Goal: Task Accomplishment & Management: Manage account settings

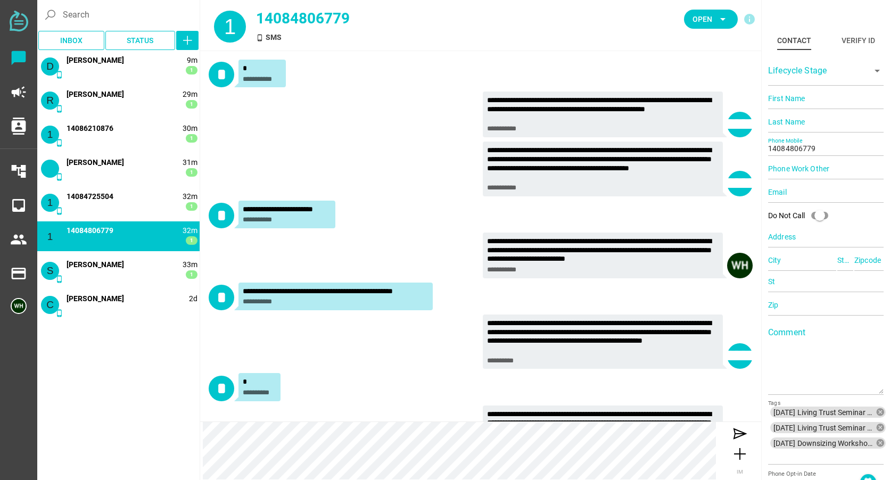
scroll to position [117, 0]
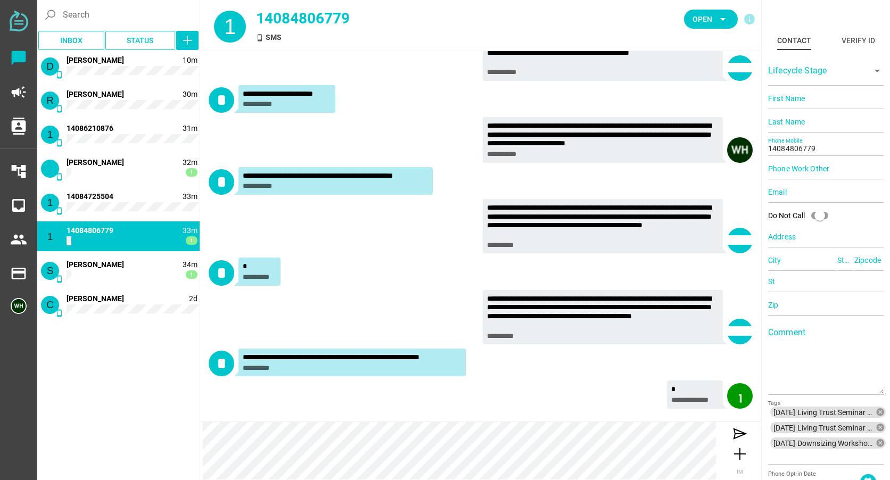
click at [116, 233] on div "1 phone_android 33m 1 14084806779" at bounding box center [118, 237] width 162 height 30
click at [708, 19] on span "Open" at bounding box center [703, 19] width 20 height 13
click at [696, 110] on div "Closed" at bounding box center [707, 118] width 45 height 17
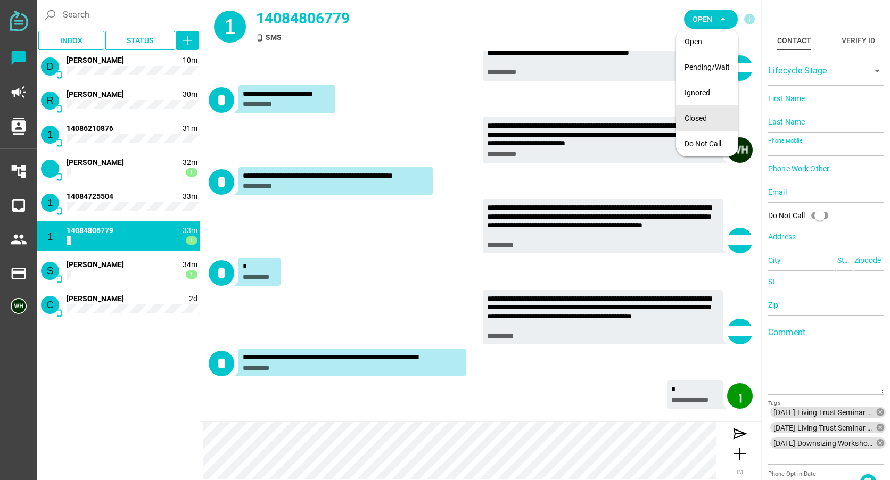
scroll to position [0, 0]
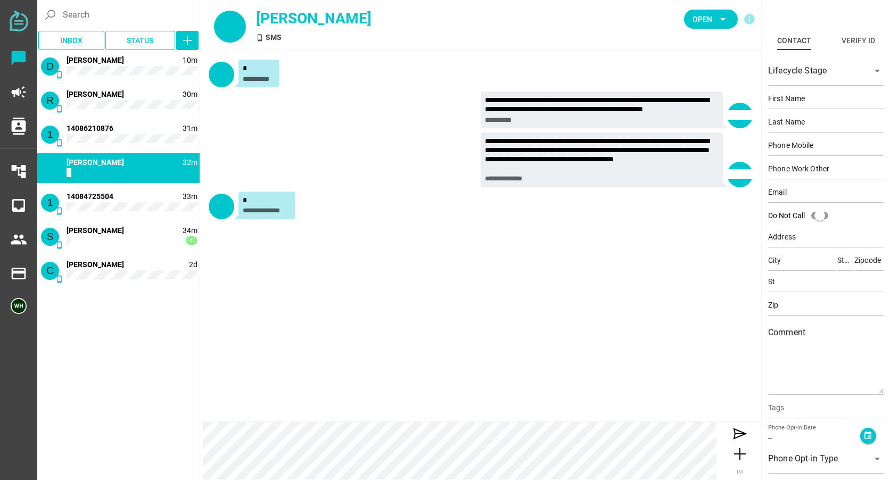
click at [240, 274] on div "**********" at bounding box center [480, 236] width 561 height 371
click at [708, 19] on span "Open" at bounding box center [703, 19] width 20 height 13
click at [699, 111] on div "Closed" at bounding box center [707, 118] width 45 height 17
type input "14088352723"
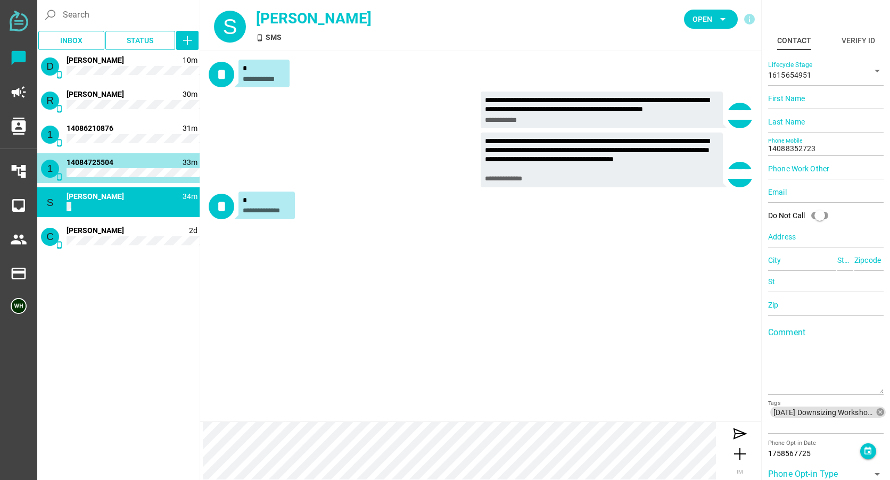
click at [117, 165] on div "1 phone_android 33m 1 14084725504" at bounding box center [118, 168] width 162 height 30
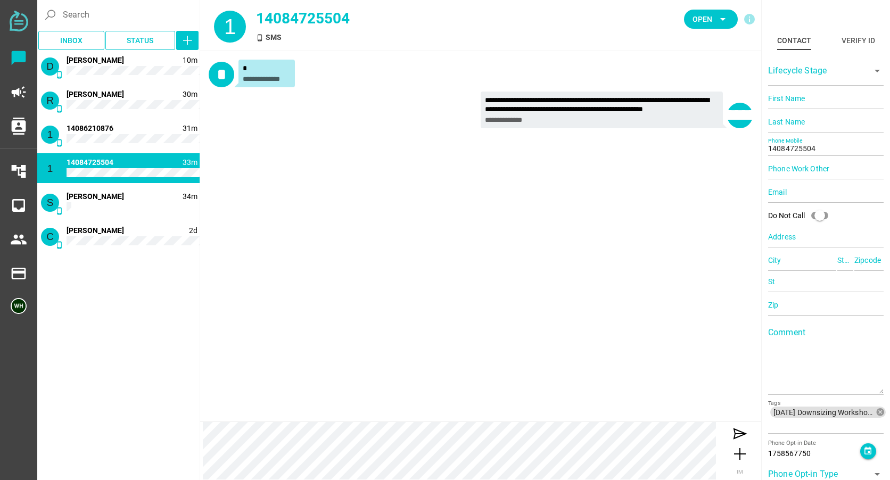
click at [350, 140] on div "**********" at bounding box center [480, 96] width 561 height 90
click at [699, 15] on span "Open" at bounding box center [703, 19] width 20 height 13
click at [696, 117] on div "Closed" at bounding box center [707, 118] width 45 height 9
type input "14088352723"
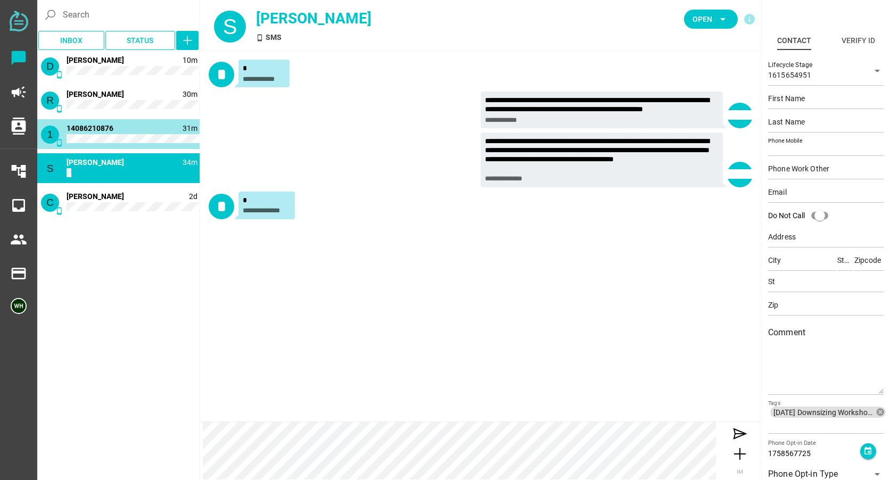
type input "14086210876"
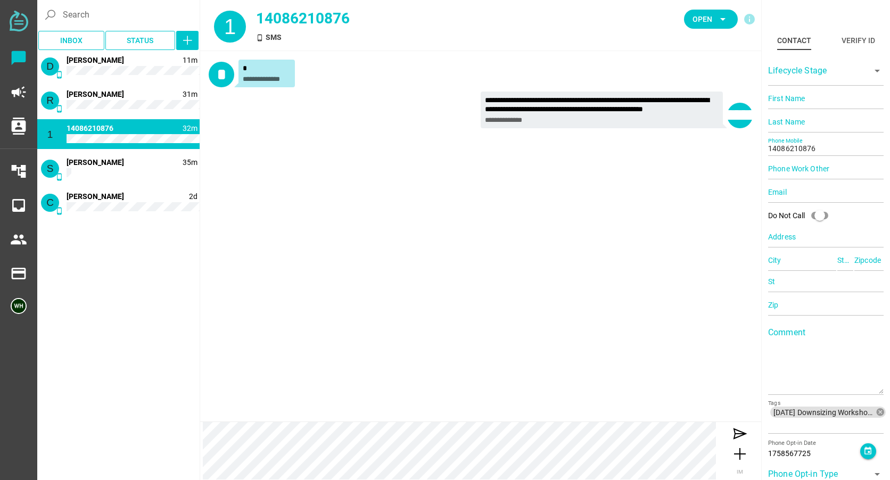
click at [308, 137] on div "**********" at bounding box center [480, 96] width 561 height 90
click at [704, 12] on span "Open arrow_drop_down" at bounding box center [711, 19] width 37 height 15
click at [688, 124] on div "Closed" at bounding box center [707, 118] width 45 height 17
type input "14088352723"
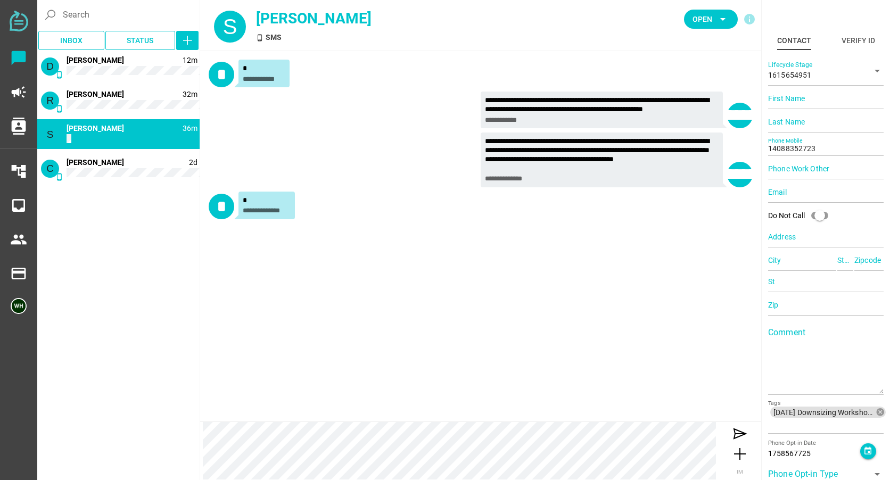
click at [298, 259] on div "**********" at bounding box center [480, 236] width 561 height 371
click at [699, 21] on span "Open" at bounding box center [703, 19] width 20 height 13
click at [693, 114] on div "Closed" at bounding box center [707, 118] width 45 height 9
type input "14084728864"
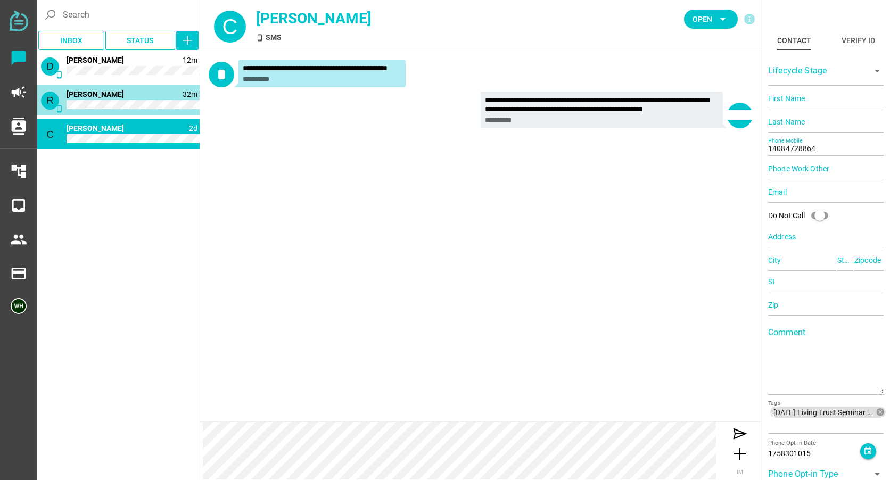
click at [83, 93] on span "[PERSON_NAME]" at bounding box center [96, 94] width 58 height 9
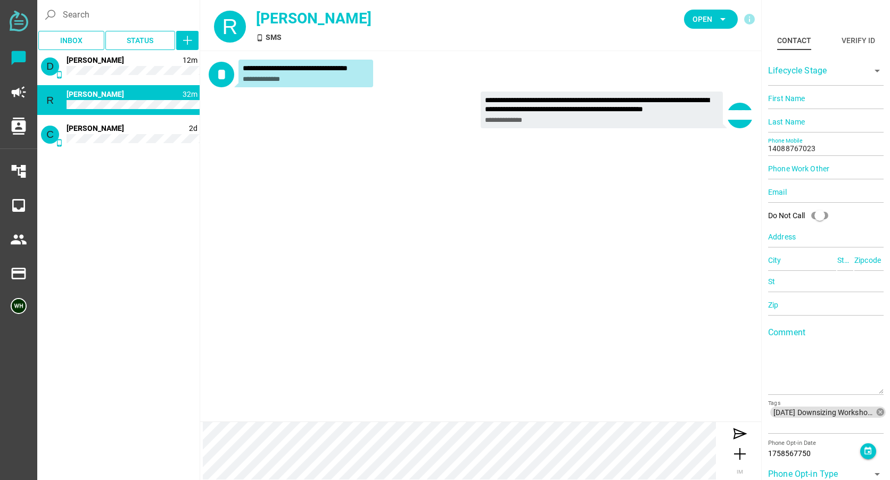
click at [284, 175] on div "**********" at bounding box center [480, 236] width 561 height 371
click at [711, 23] on span "Open" at bounding box center [703, 19] width 20 height 13
click at [711, 110] on div "Closed" at bounding box center [707, 118] width 45 height 17
type input "14084728864"
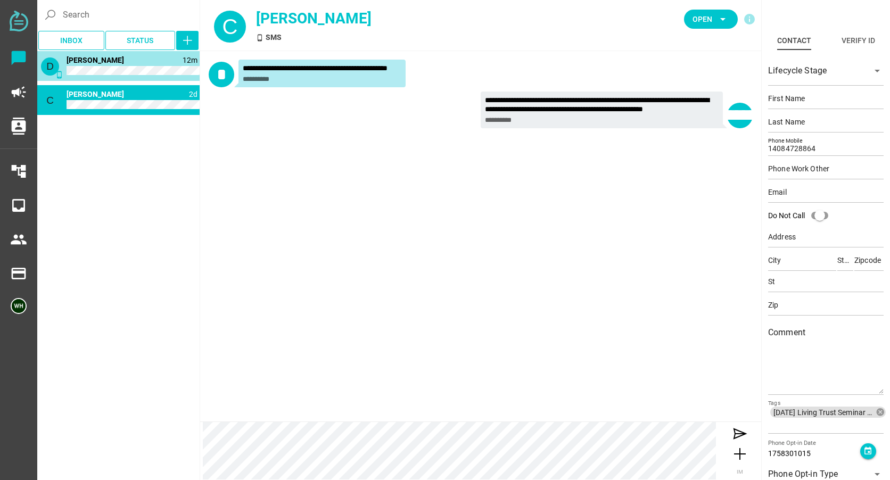
click at [104, 64] on span "[PERSON_NAME]" at bounding box center [96, 60] width 58 height 9
type input "14088964081"
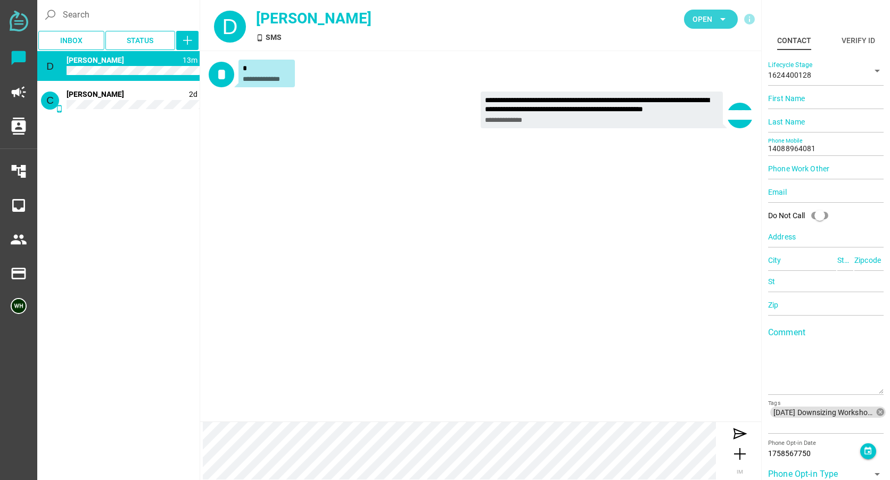
click at [707, 22] on span "Open" at bounding box center [703, 19] width 20 height 13
click at [696, 117] on div "Closed" at bounding box center [707, 118] width 45 height 9
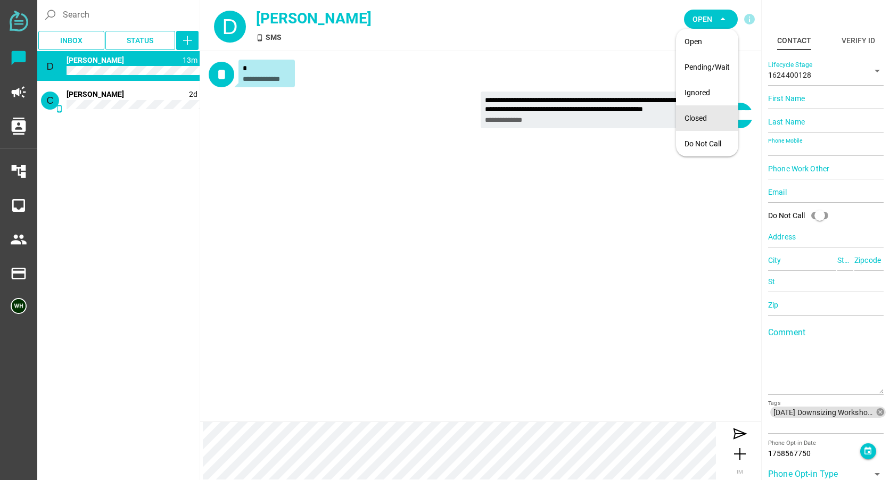
type input "14084728864"
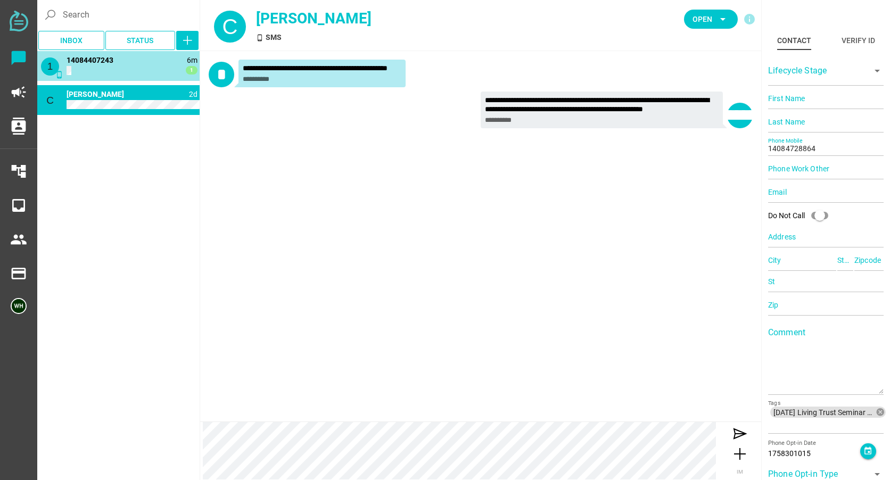
click at [134, 73] on div "1 phone_android 6m 1 14084407243" at bounding box center [118, 66] width 162 height 30
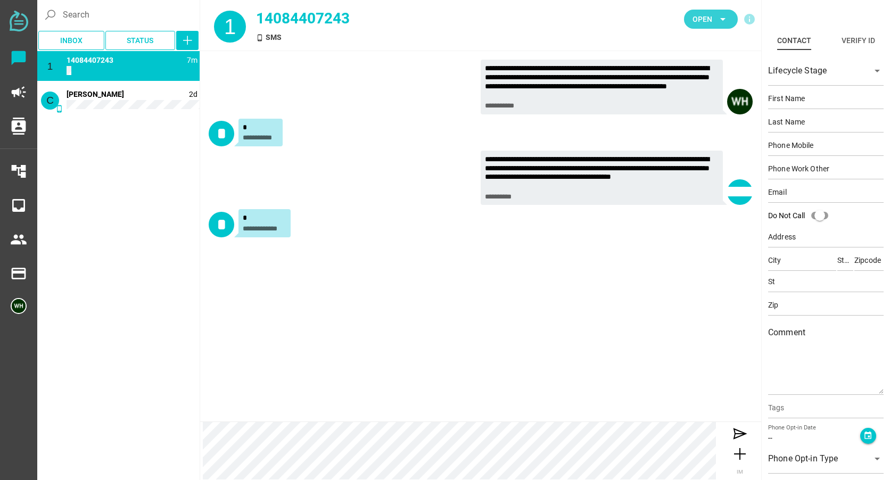
click at [704, 25] on span "Open" at bounding box center [703, 19] width 20 height 13
click at [685, 113] on div "Closed" at bounding box center [707, 118] width 45 height 17
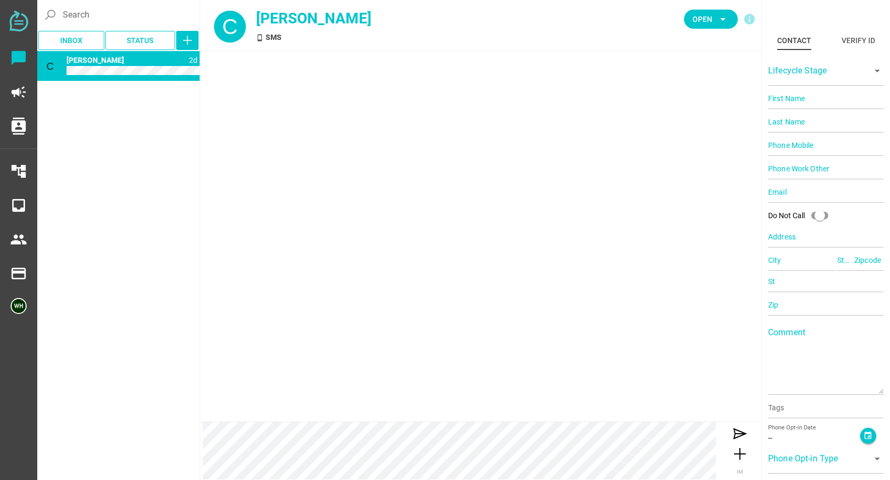
type input "14084728864"
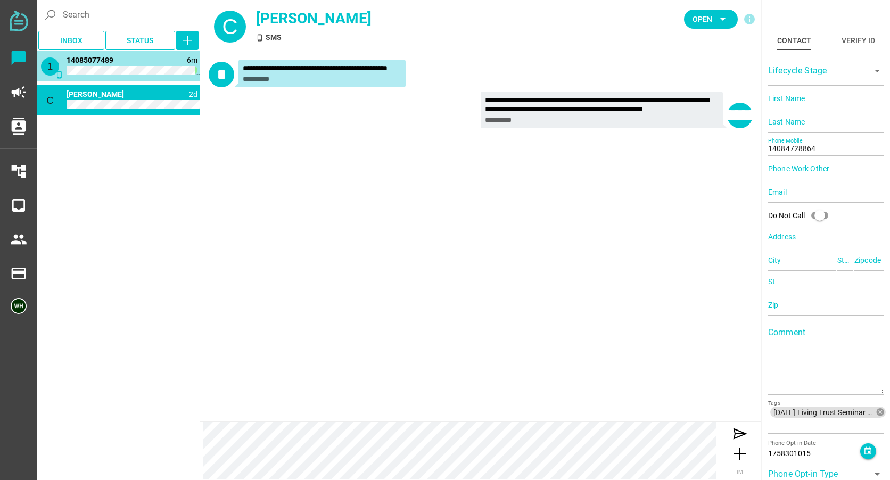
click at [124, 66] on div "1 phone_android 6m 1 14085077489" at bounding box center [118, 66] width 162 height 30
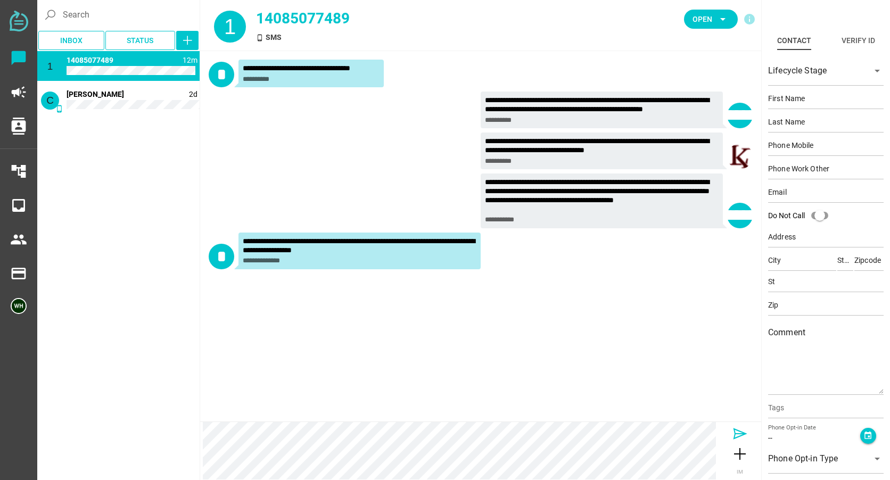
click at [738, 437] on icon at bounding box center [740, 434] width 17 height 17
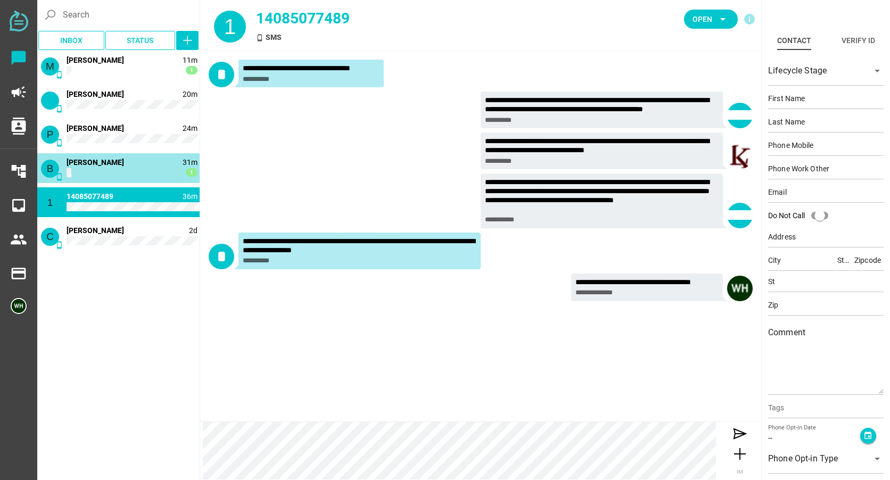
click at [92, 169] on div "B phone_android 31m 1 [PERSON_NAME]" at bounding box center [118, 168] width 162 height 30
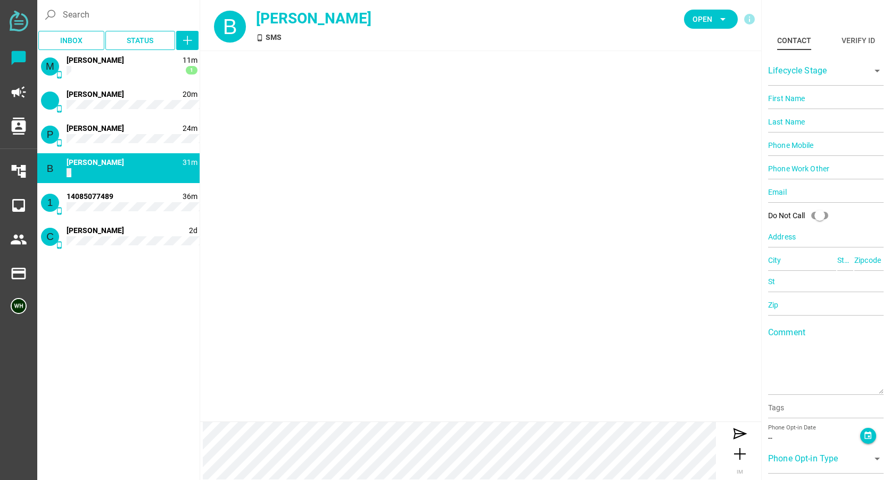
type input "14086050795"
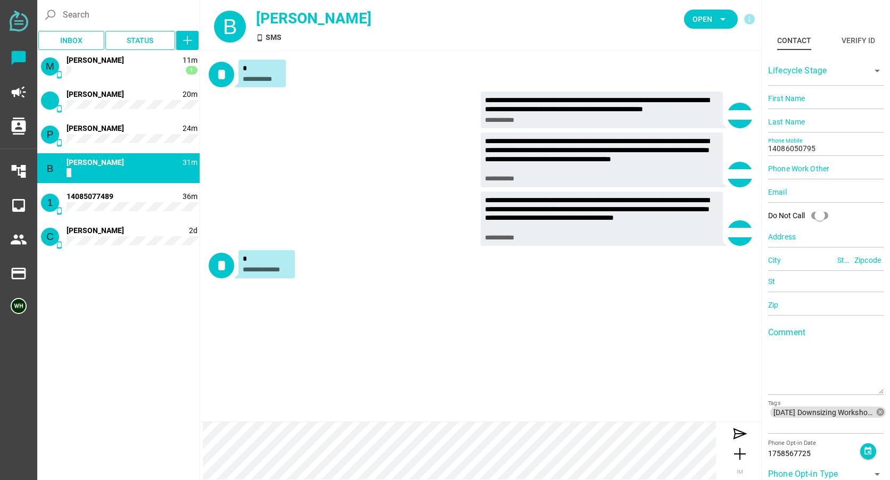
click at [92, 161] on span "[PERSON_NAME]" at bounding box center [96, 162] width 58 height 9
click at [696, 17] on span "Open" at bounding box center [703, 19] width 20 height 13
click at [690, 121] on div "Closed" at bounding box center [707, 118] width 45 height 9
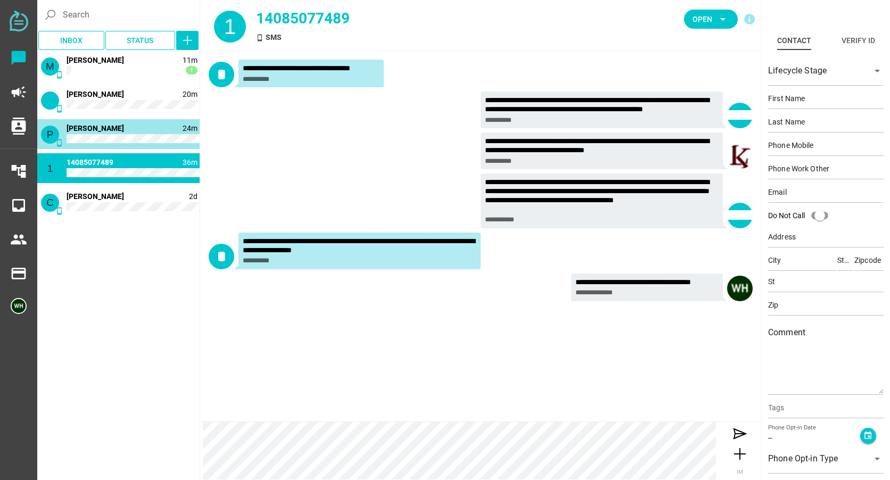
click at [88, 135] on div "P phone_android 24m 1 [PERSON_NAME]" at bounding box center [118, 134] width 162 height 30
type input "14088887947"
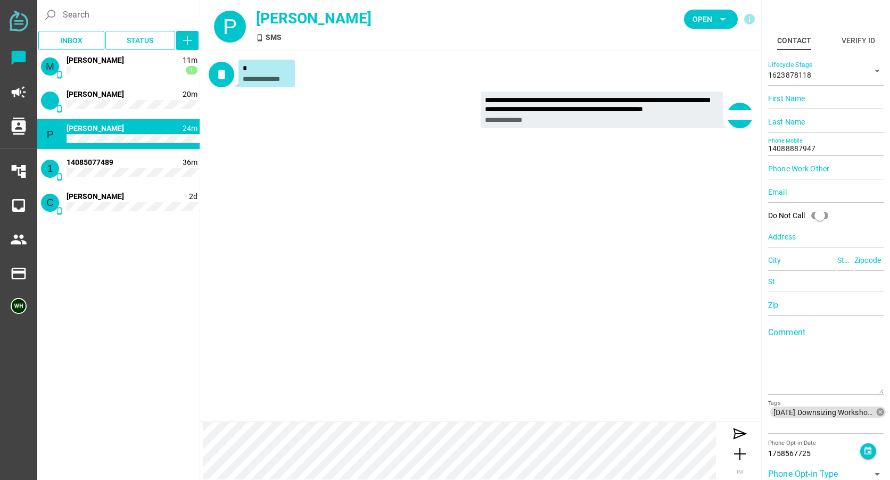
drag, startPoint x: 141, startPoint y: 133, endPoint x: 210, endPoint y: 127, distance: 69.0
click at [141, 133] on div "P phone_android 24m [PERSON_NAME]" at bounding box center [118, 134] width 162 height 30
click at [715, 15] on span "Open arrow_drop_down" at bounding box center [711, 19] width 37 height 15
click at [704, 113] on div "Closed" at bounding box center [707, 118] width 45 height 17
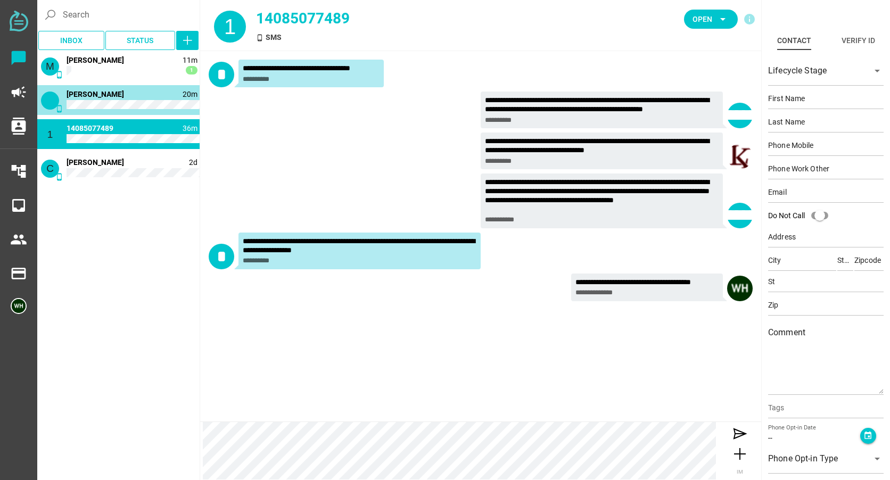
scroll to position [47, 0]
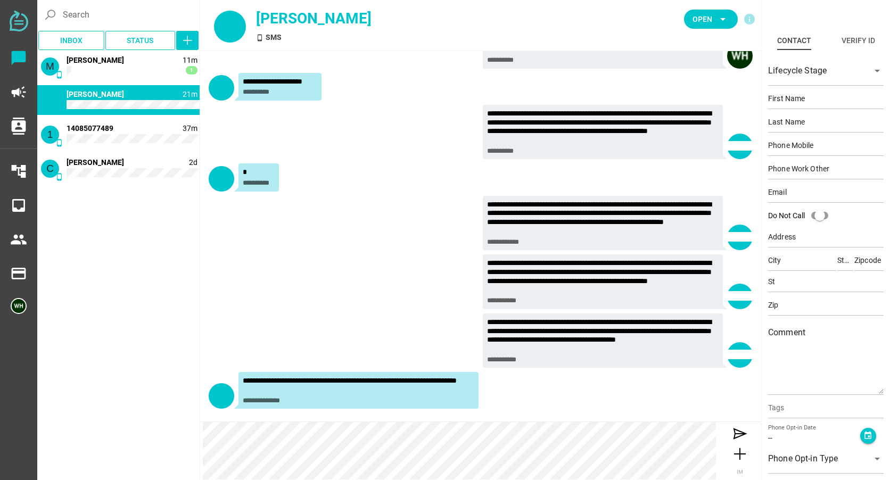
click at [137, 97] on div "phone_android 21m [PERSON_NAME]" at bounding box center [118, 100] width 162 height 30
click at [702, 25] on span "Open" at bounding box center [703, 19] width 20 height 13
click at [690, 118] on div "Closed" at bounding box center [707, 118] width 45 height 9
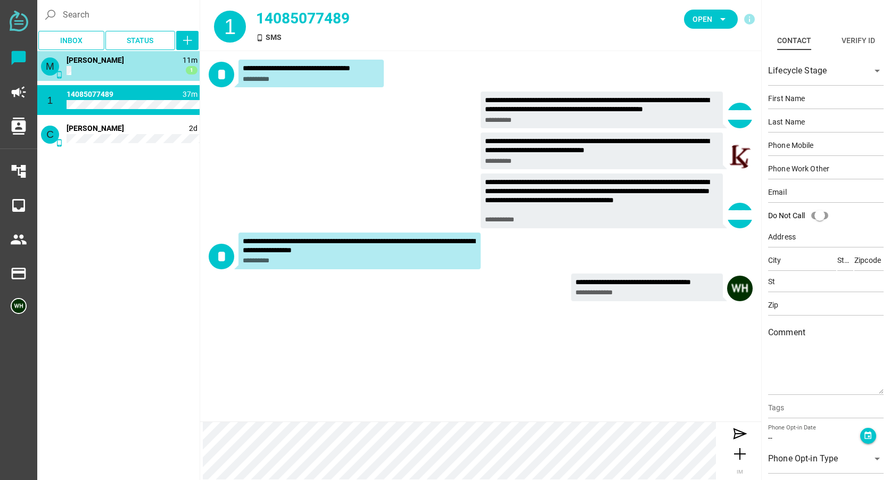
click at [128, 67] on div "M phone_android 11m 1 [PERSON_NAME]" at bounding box center [118, 66] width 162 height 30
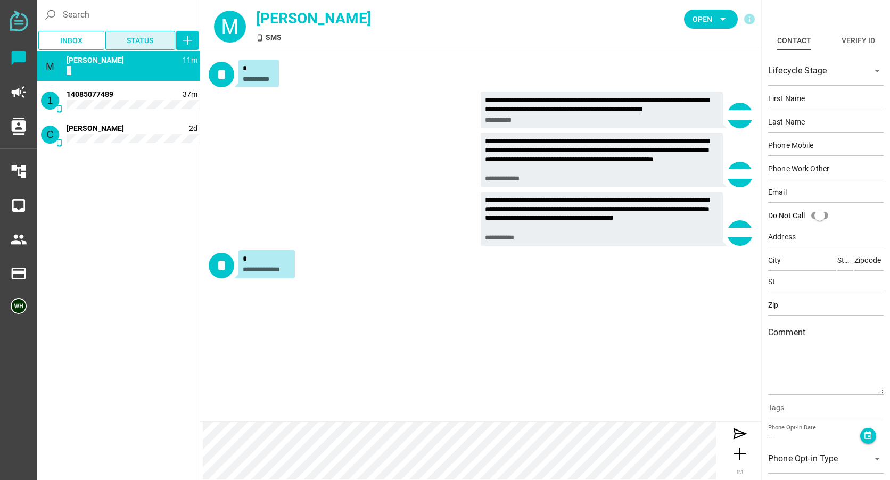
click at [108, 47] on span "Status" at bounding box center [140, 40] width 70 height 19
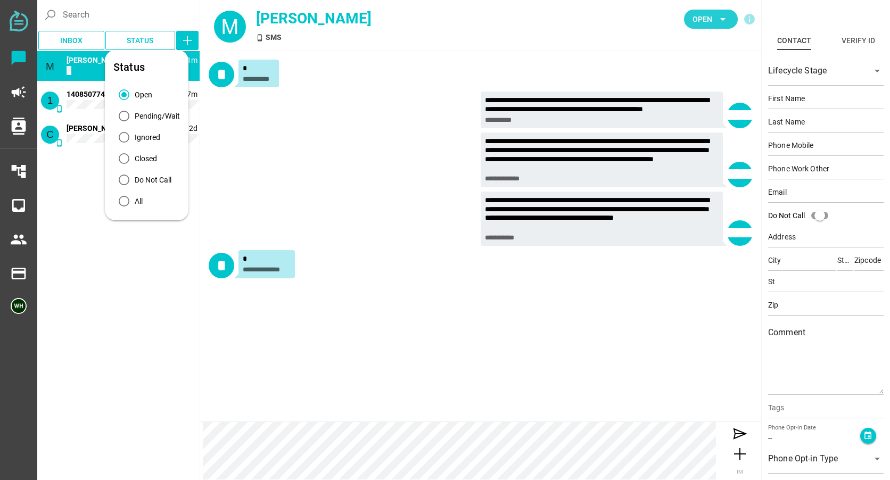
click at [695, 21] on span "Open" at bounding box center [703, 19] width 20 height 13
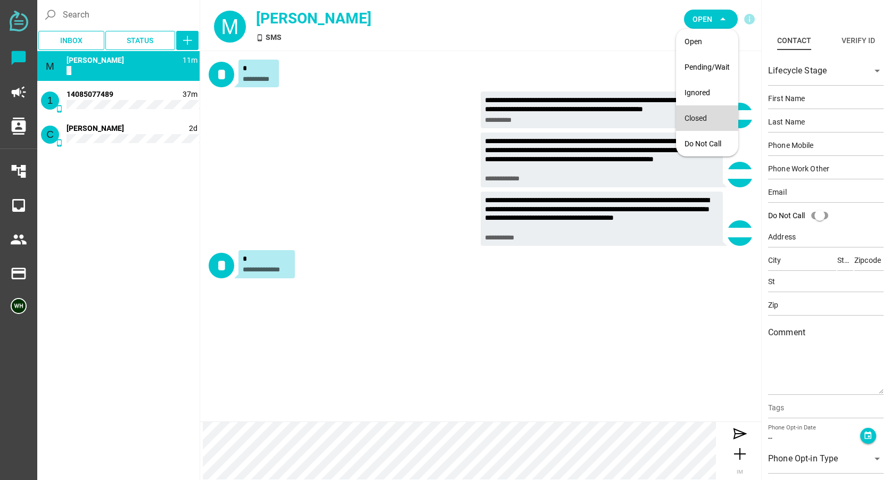
click at [692, 126] on div "Closed" at bounding box center [707, 118] width 45 height 17
